Goal: Information Seeking & Learning: Learn about a topic

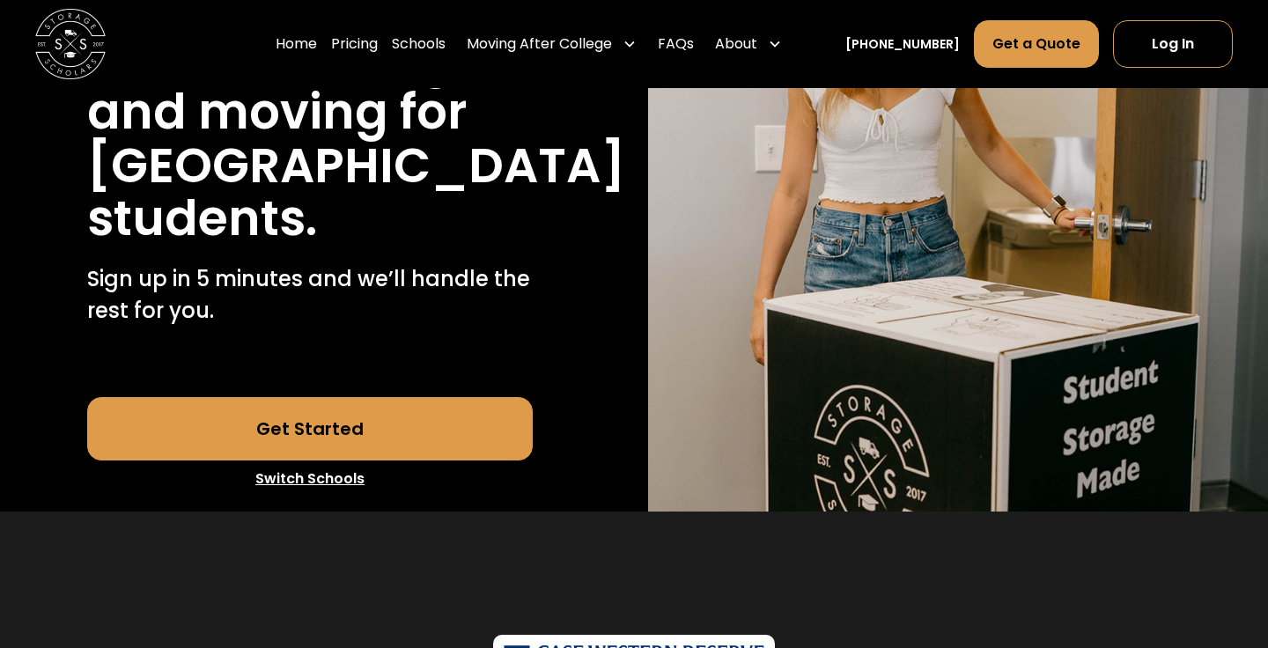
scroll to position [320, 0]
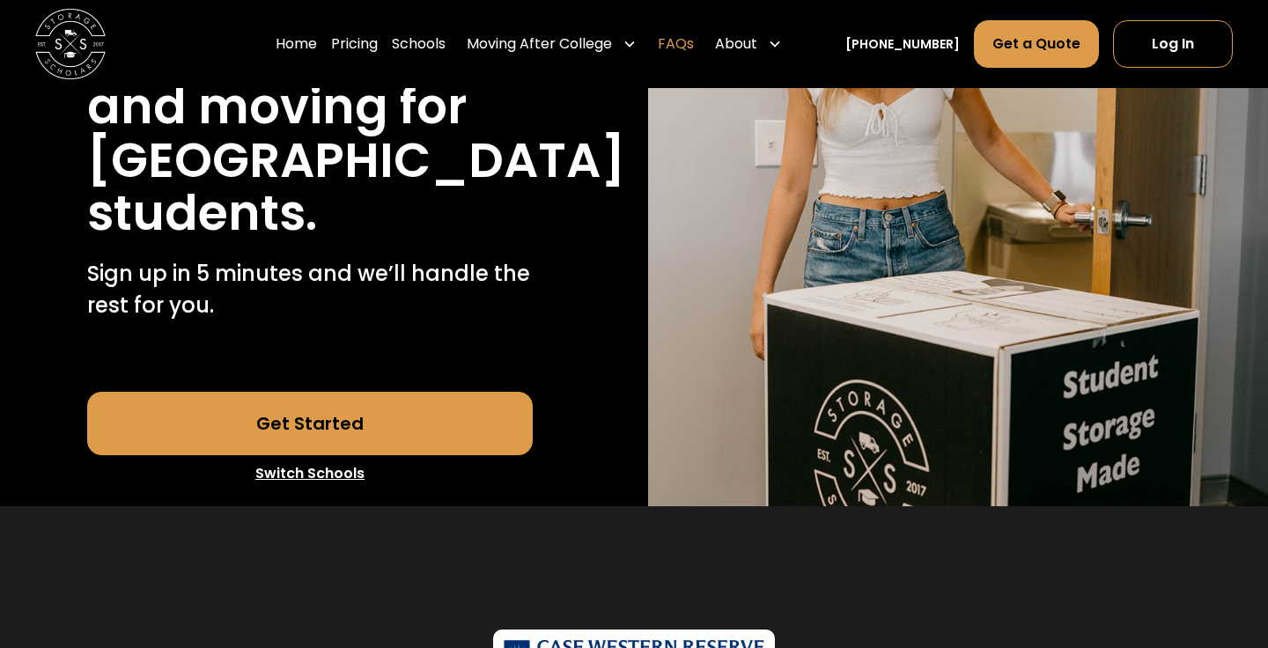
click at [694, 48] on link "FAQs" at bounding box center [676, 43] width 36 height 49
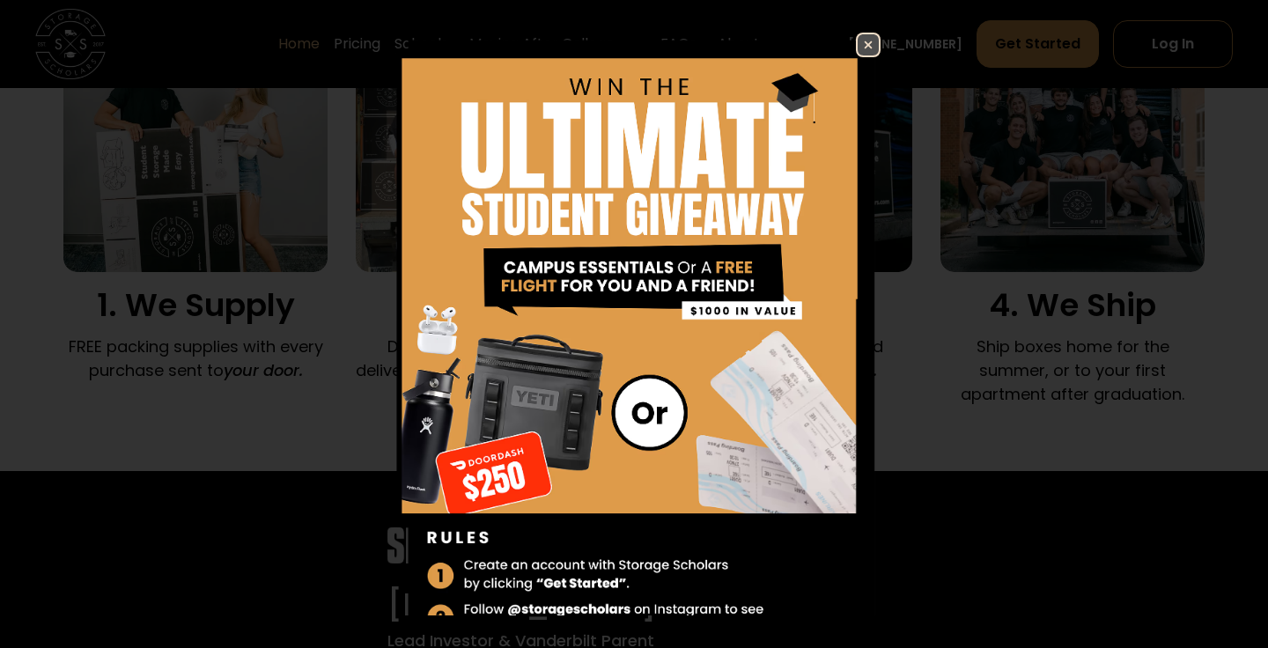
scroll to position [1254, 0]
click at [875, 44] on img at bounding box center [867, 44] width 21 height 21
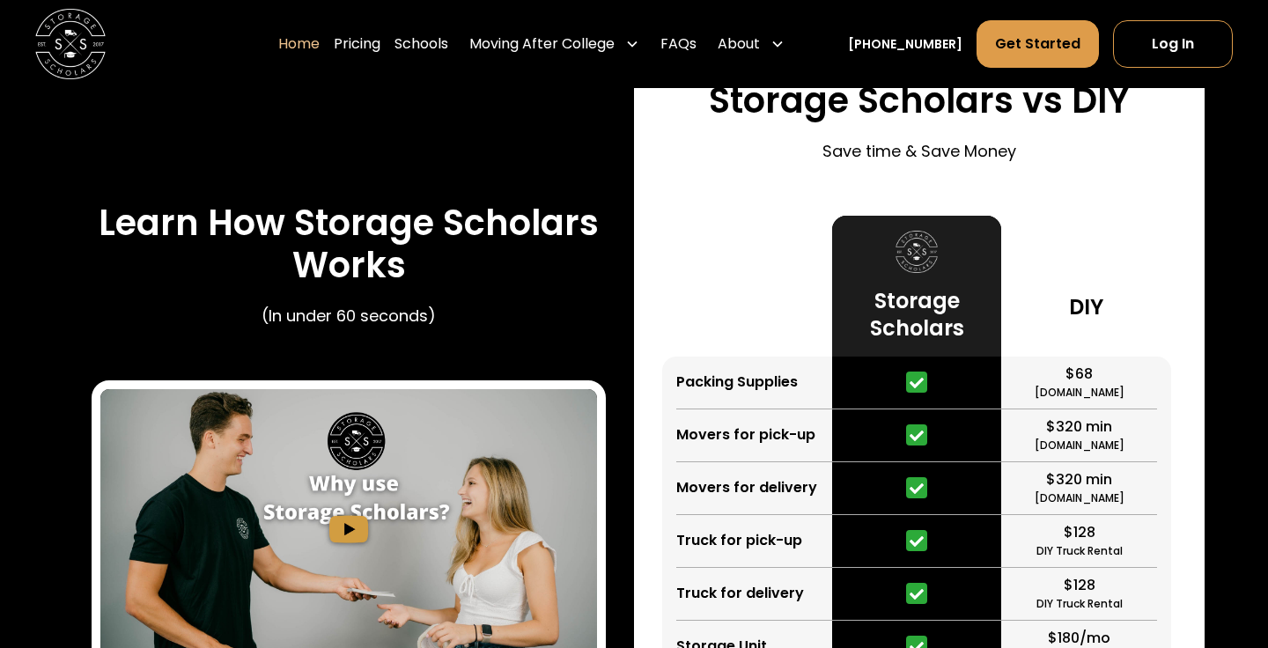
scroll to position [3305, 0]
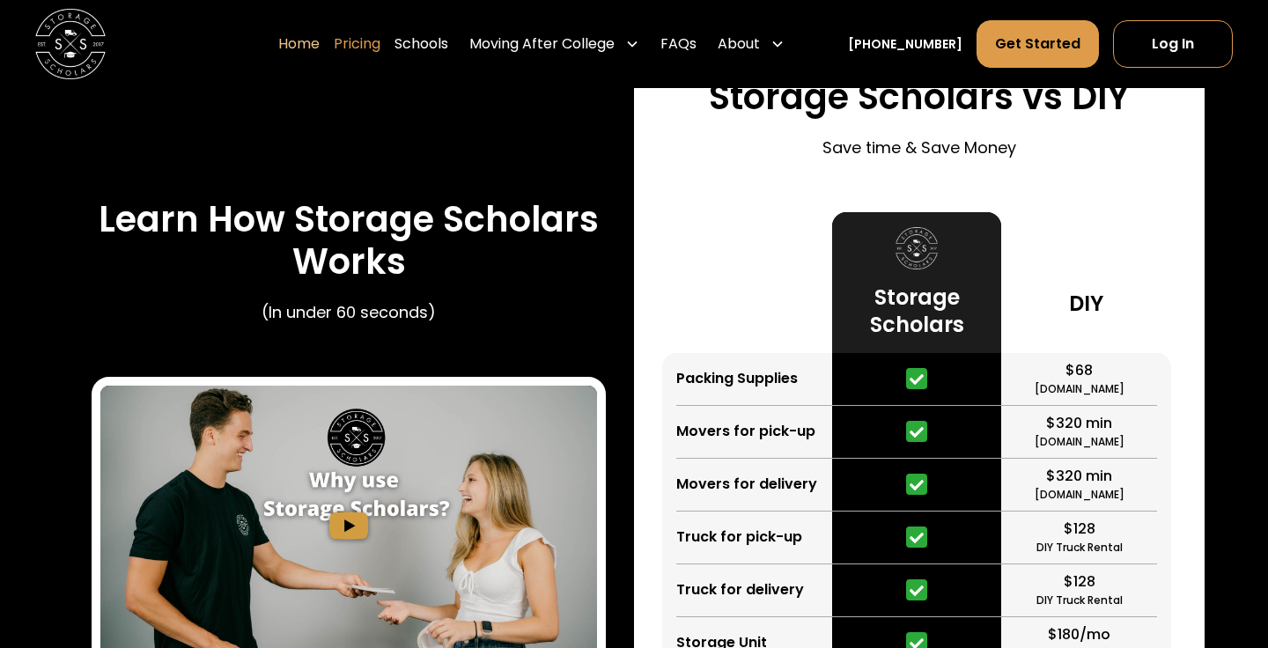
click at [380, 38] on link "Pricing" at bounding box center [357, 43] width 47 height 49
